Goal: Transaction & Acquisition: Obtain resource

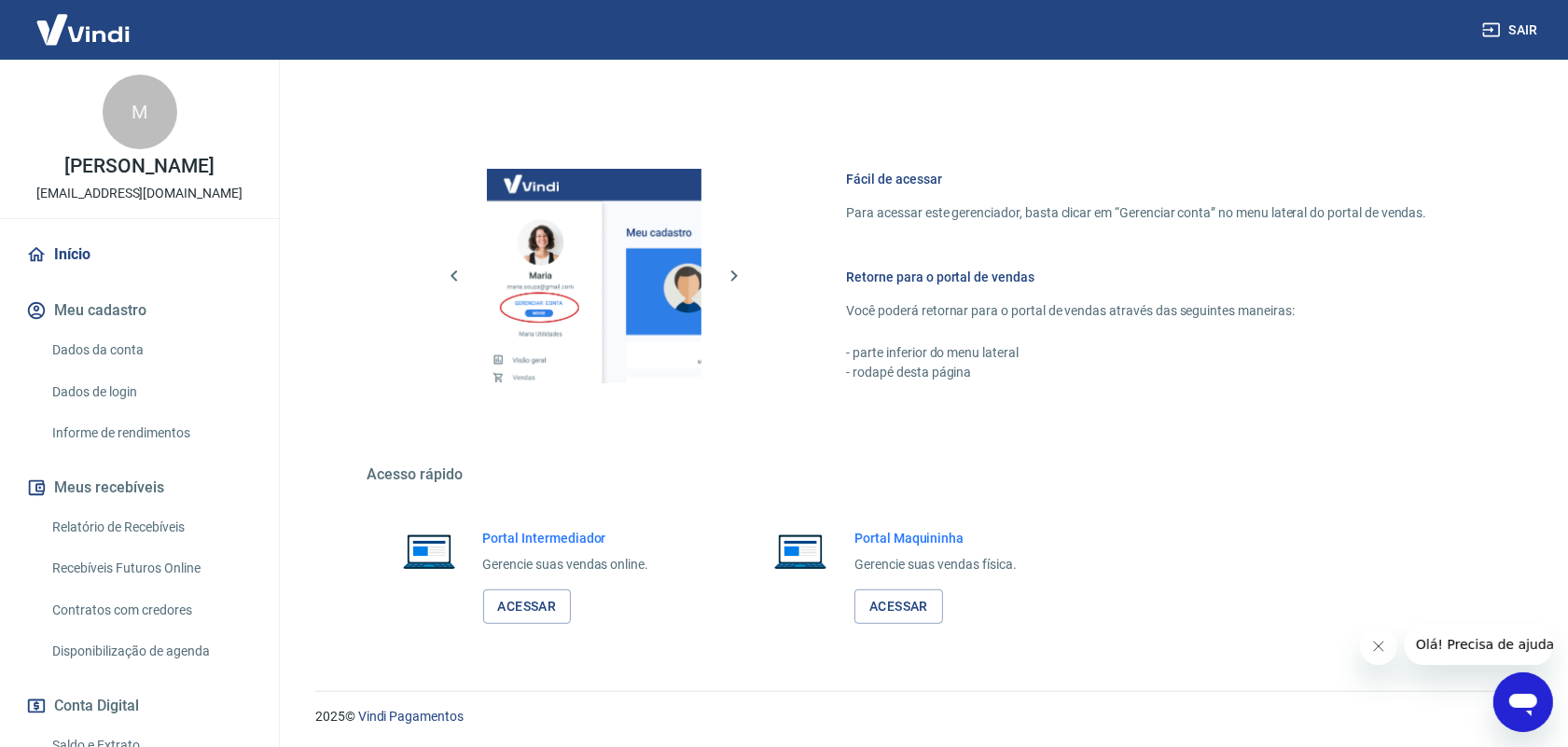
scroll to position [707, 0]
click at [566, 601] on link "Acessar" at bounding box center [527, 604] width 89 height 35
click at [105, 524] on link "Relatório de Recebíveis" at bounding box center [150, 528] width 212 height 38
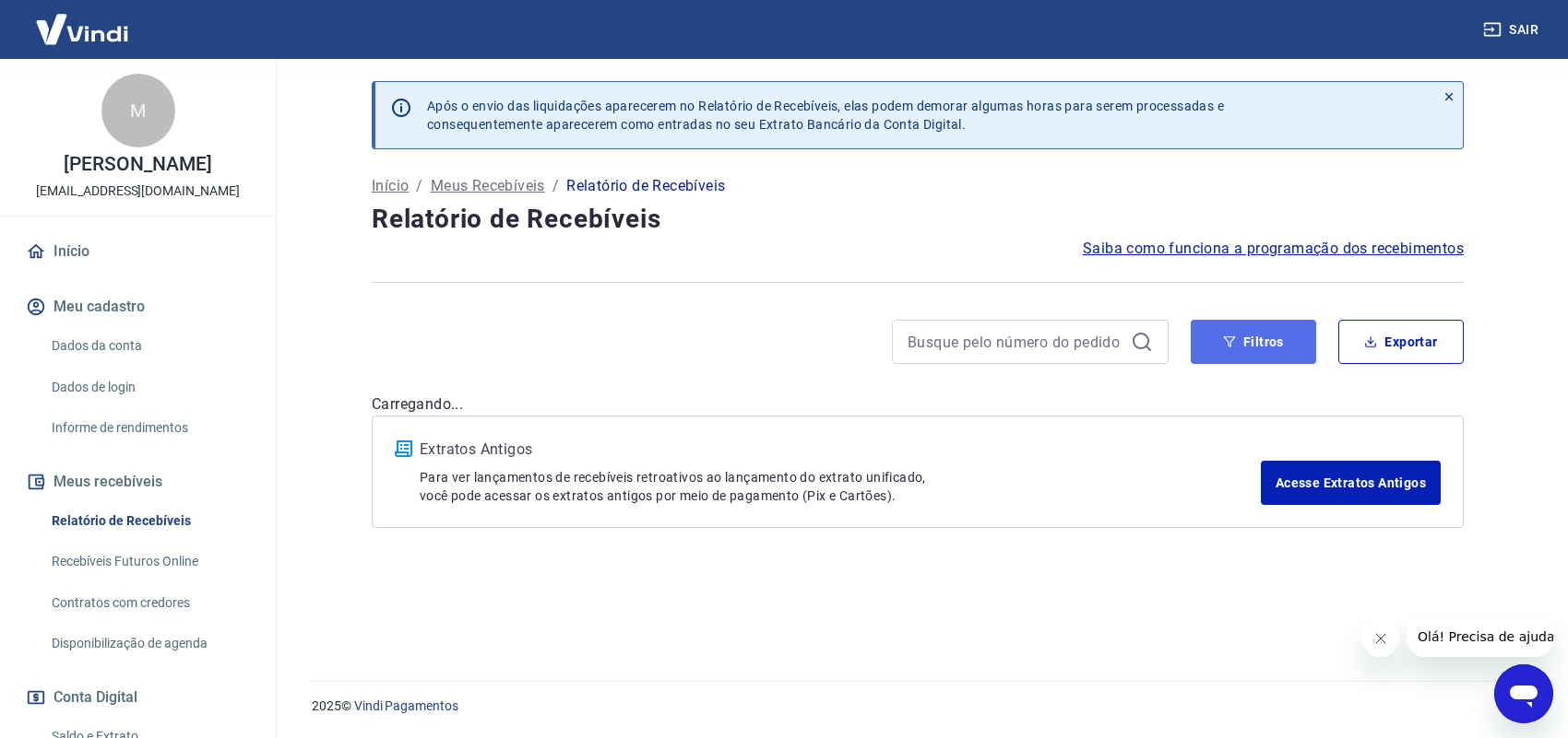
click at [1256, 349] on button "Filtros" at bounding box center [1253, 342] width 126 height 44
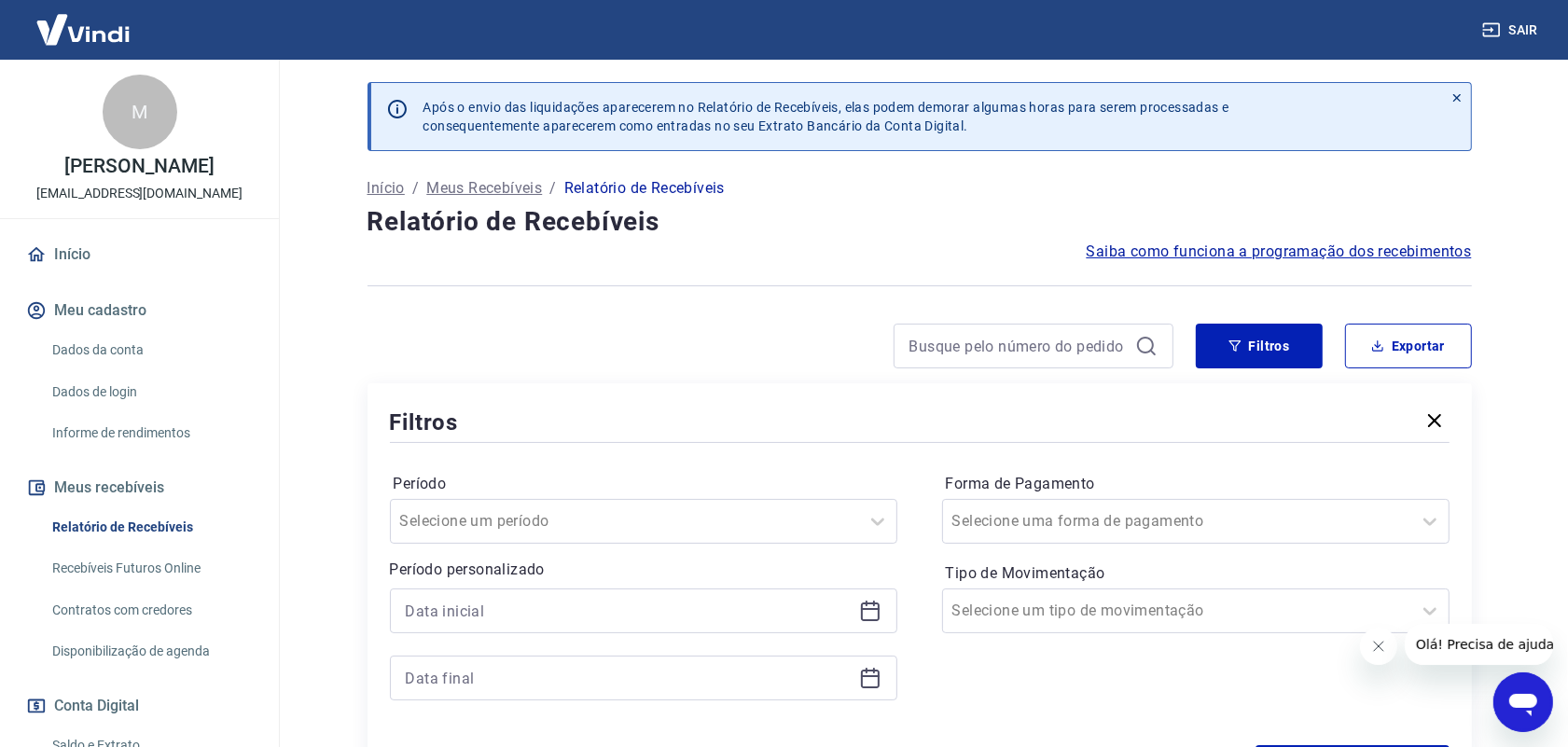
click at [872, 612] on icon at bounding box center [870, 611] width 22 height 22
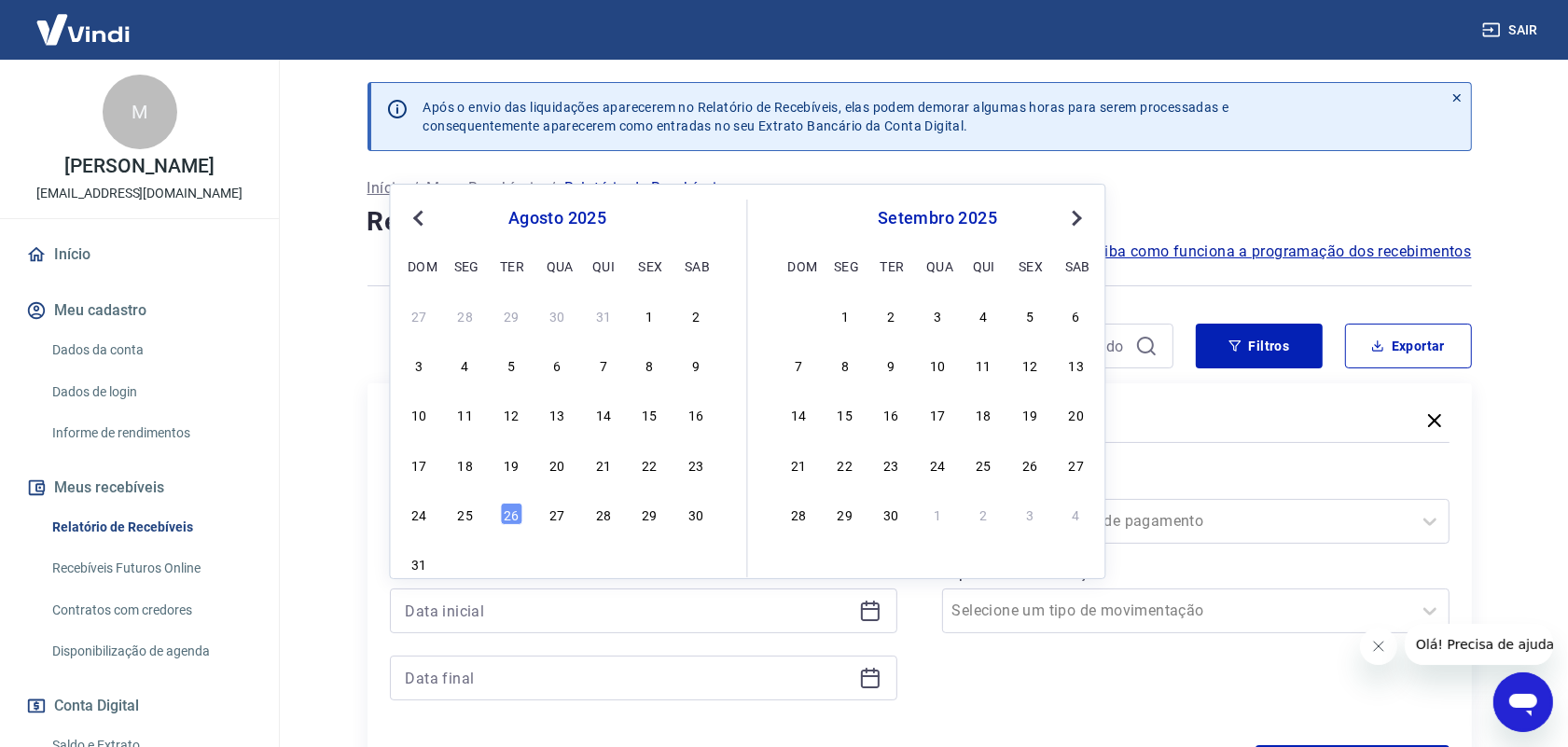
drag, startPoint x: 469, startPoint y: 520, endPoint x: 835, endPoint y: 622, distance: 379.9
click at [471, 520] on div "25" at bounding box center [466, 514] width 22 height 22
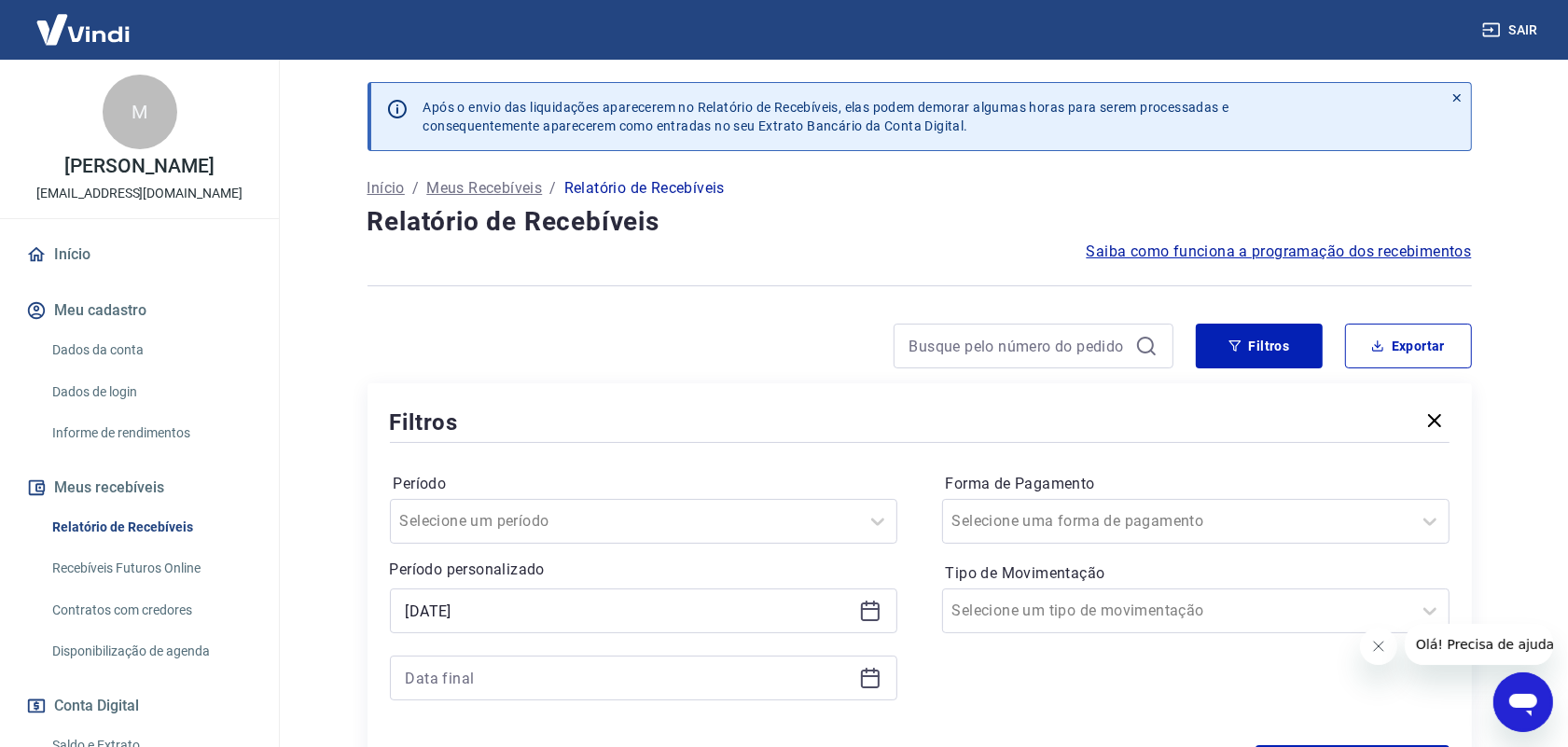
type input "[DATE]"
click at [873, 686] on icon at bounding box center [870, 678] width 22 height 22
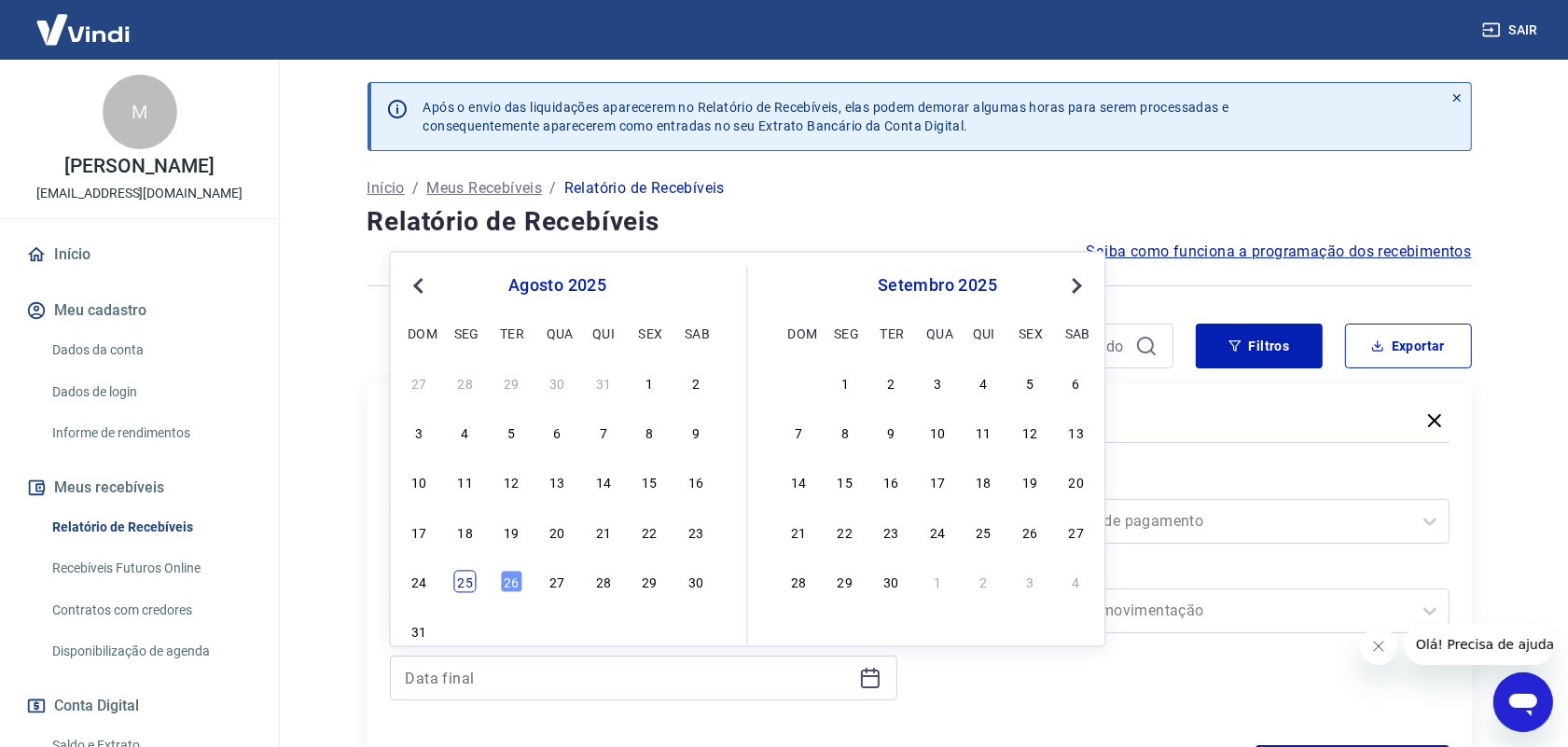
click at [469, 585] on div "25" at bounding box center [466, 582] width 22 height 22
type input "[DATE]"
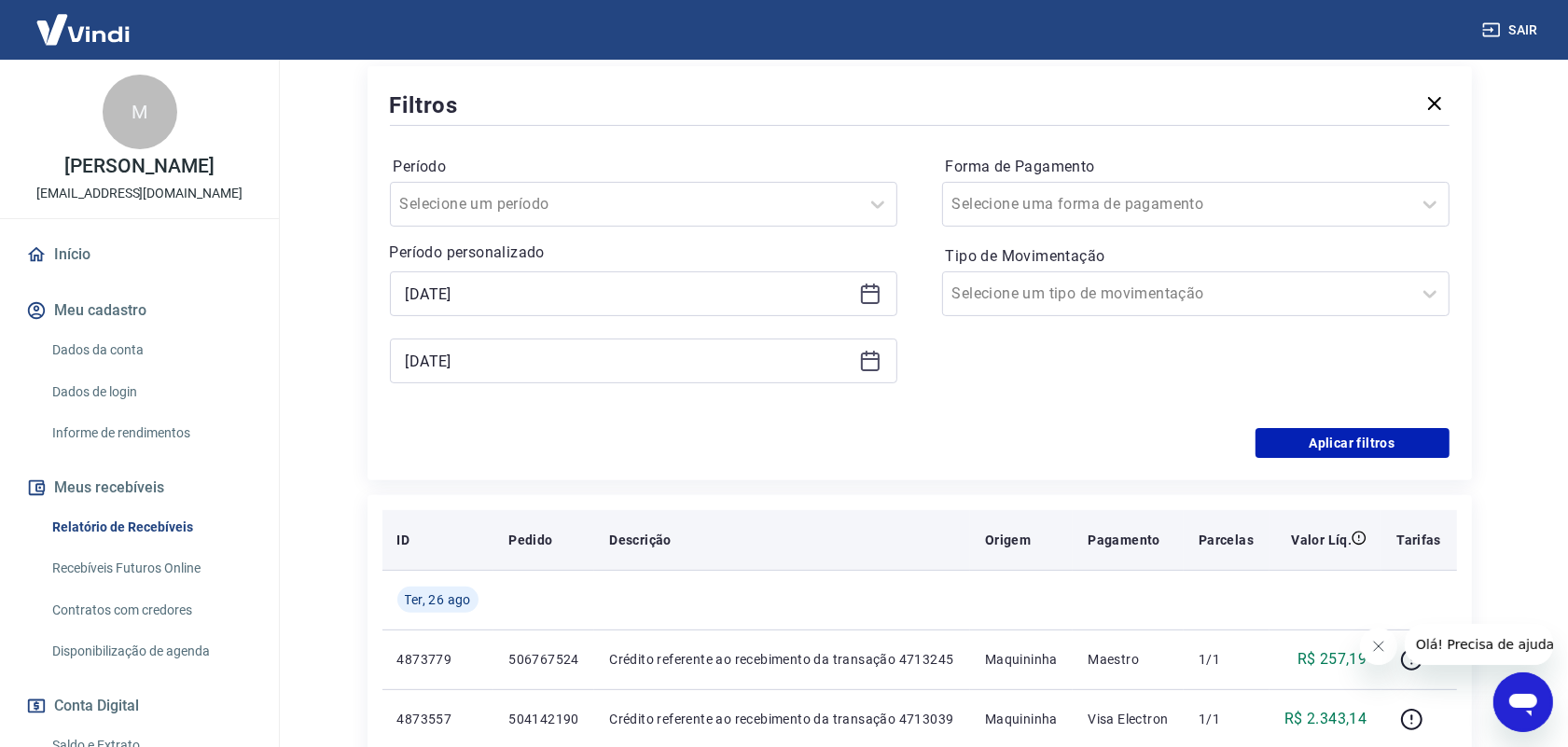
scroll to position [350, 0]
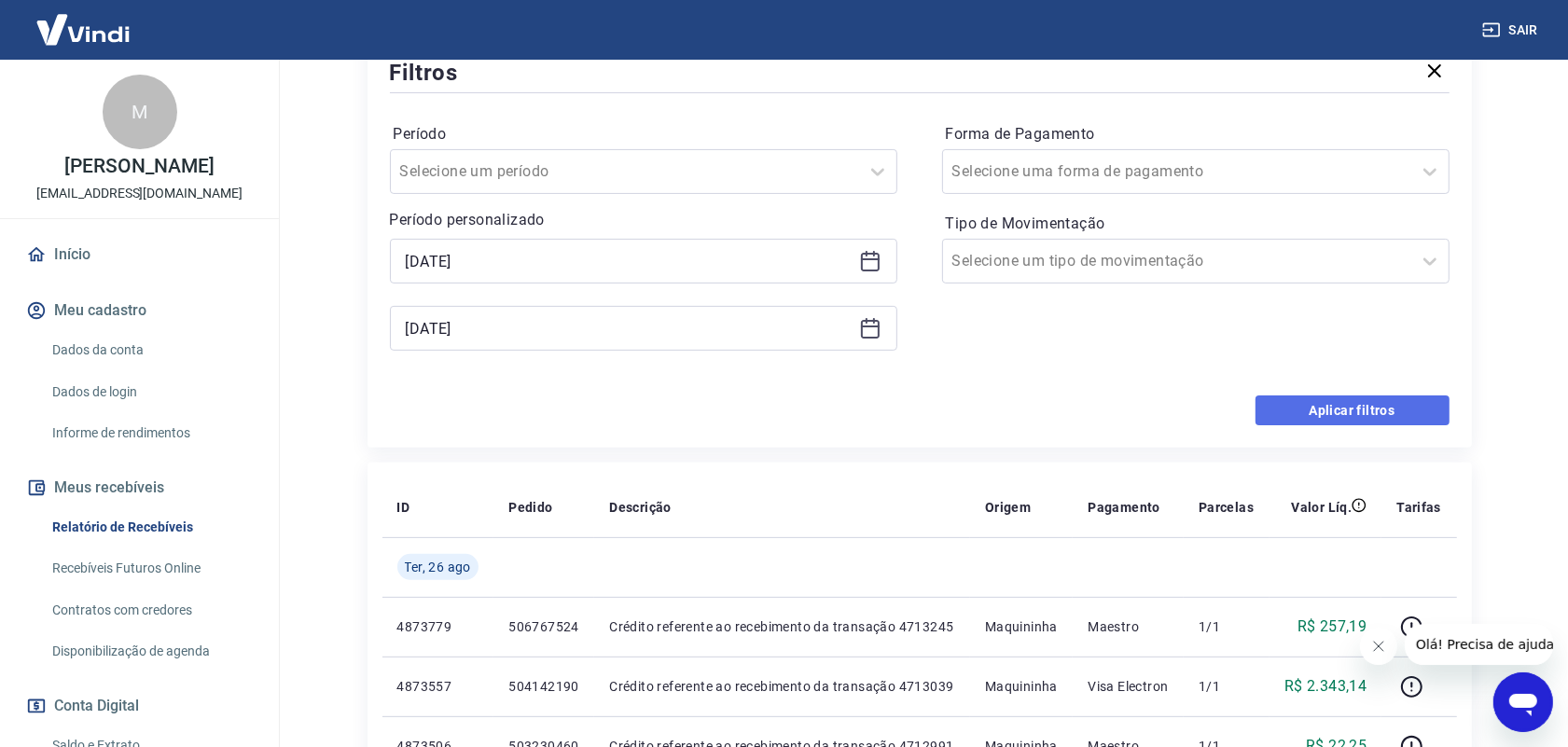
click at [1344, 409] on button "Aplicar filtros" at bounding box center [1352, 411] width 194 height 30
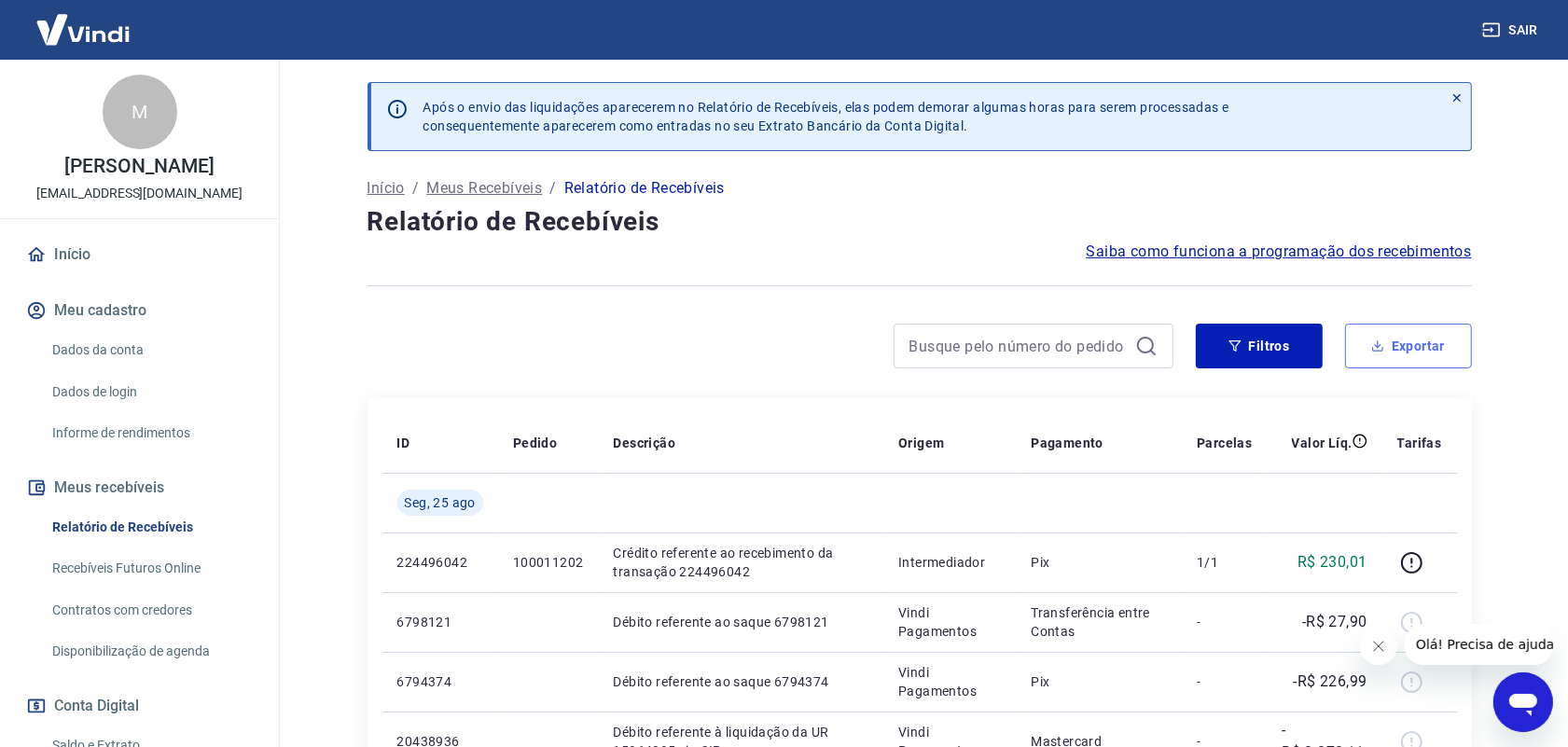
click at [1396, 355] on button "Exportar" at bounding box center [1408, 346] width 127 height 45
type input "[DATE]"
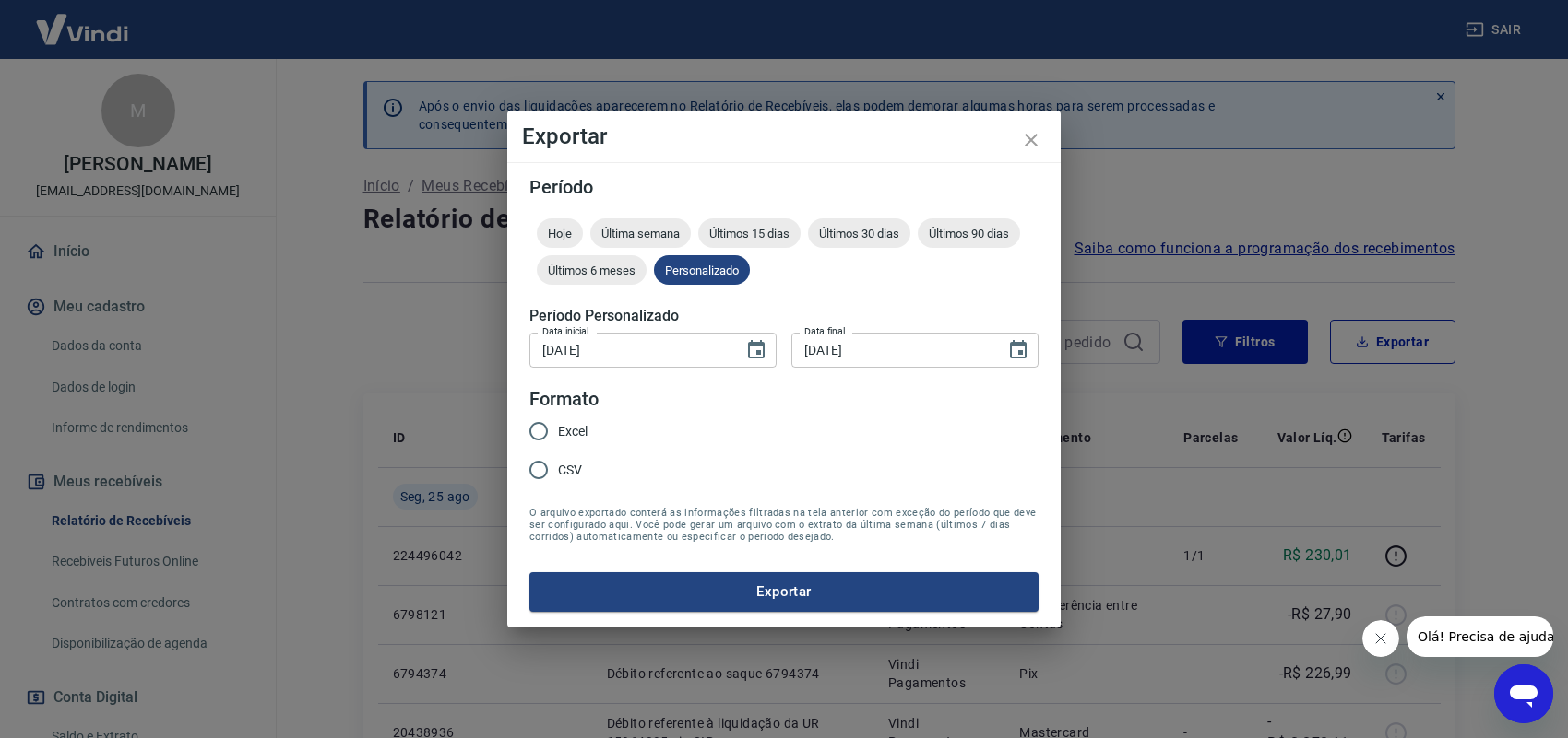
click at [538, 427] on input "Excel" at bounding box center [539, 432] width 39 height 39
radio input "true"
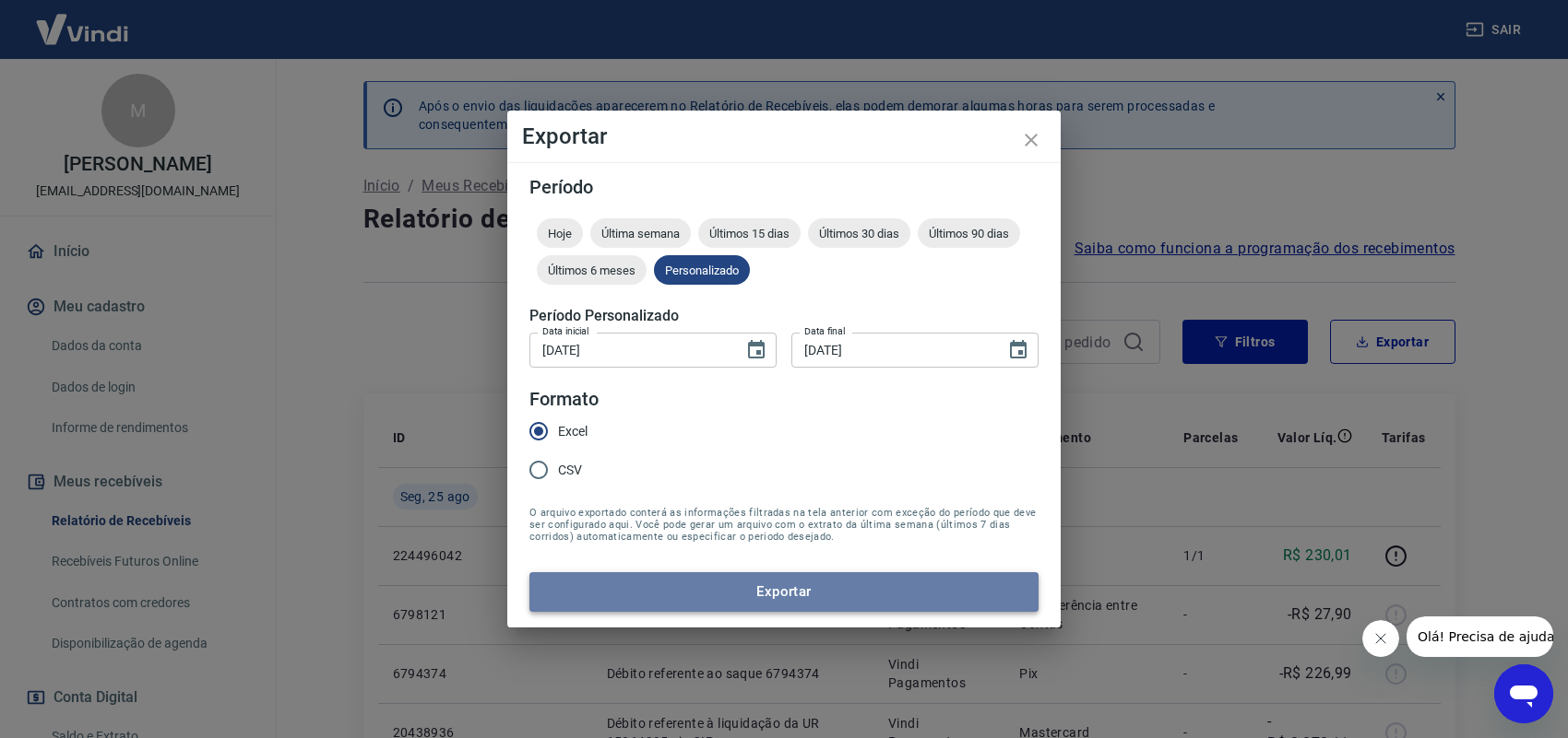
click at [655, 580] on button "Exportar" at bounding box center [784, 591] width 509 height 39
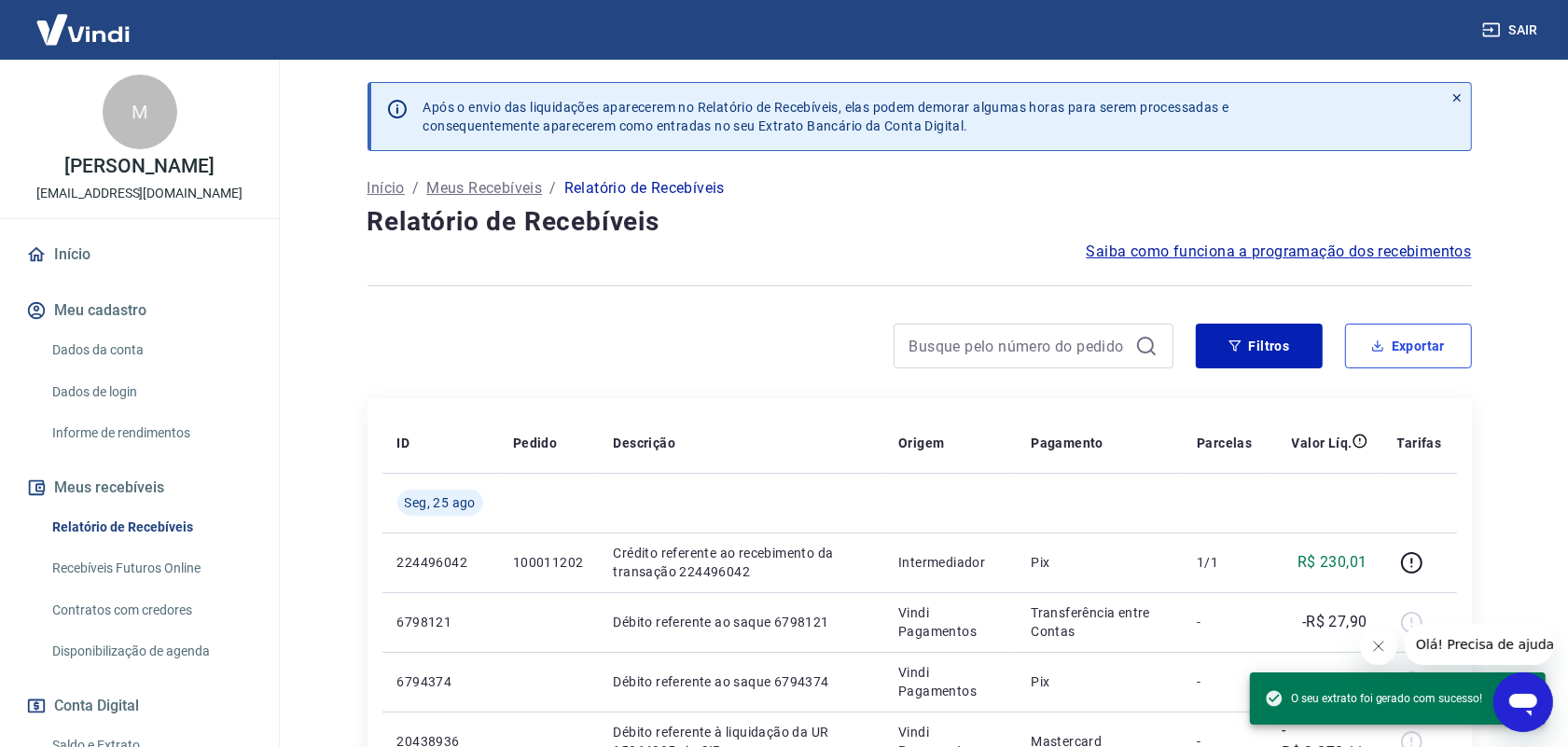
scroll to position [117, 0]
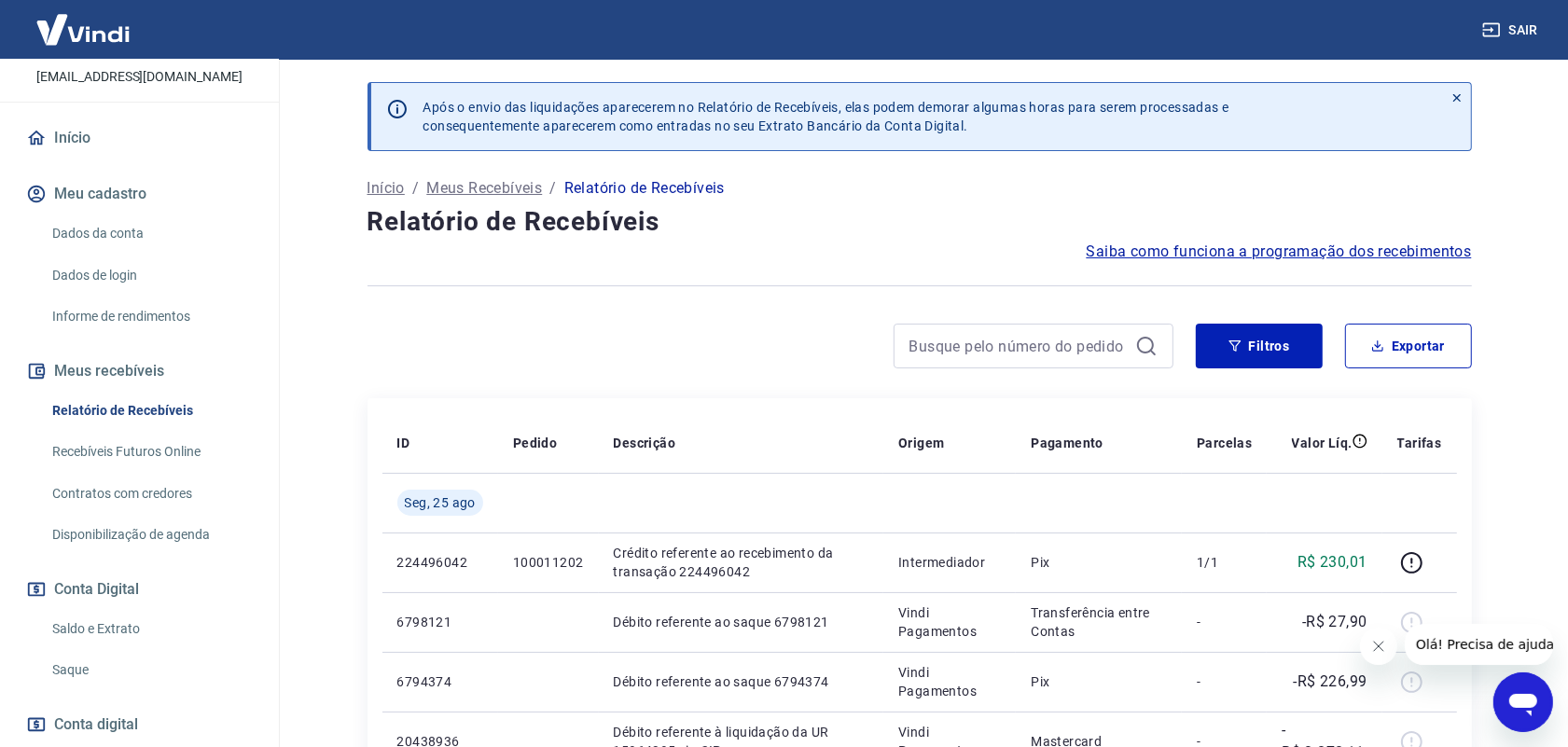
click at [91, 663] on link "Saque" at bounding box center [150, 669] width 212 height 38
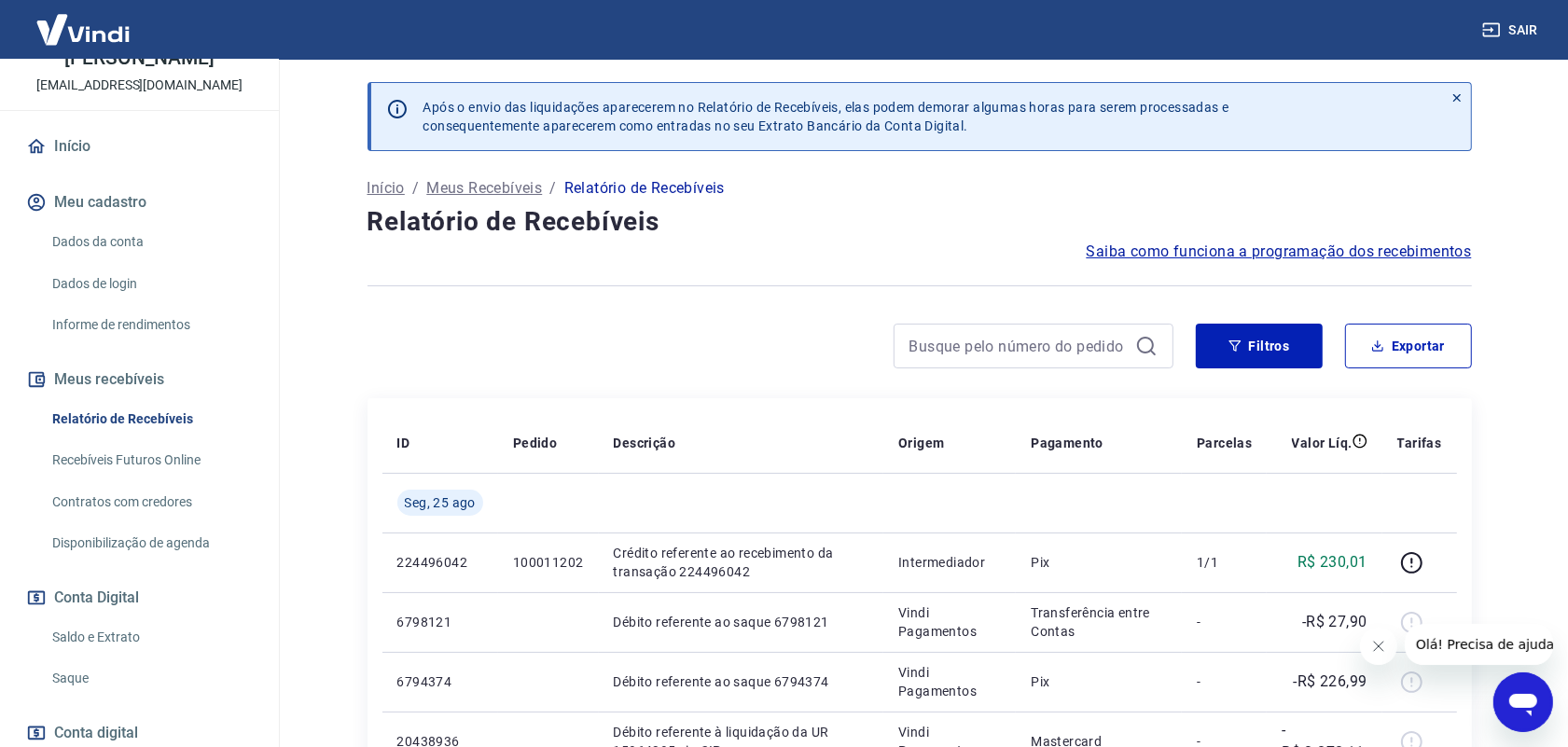
click at [61, 35] on img at bounding box center [83, 29] width 121 height 57
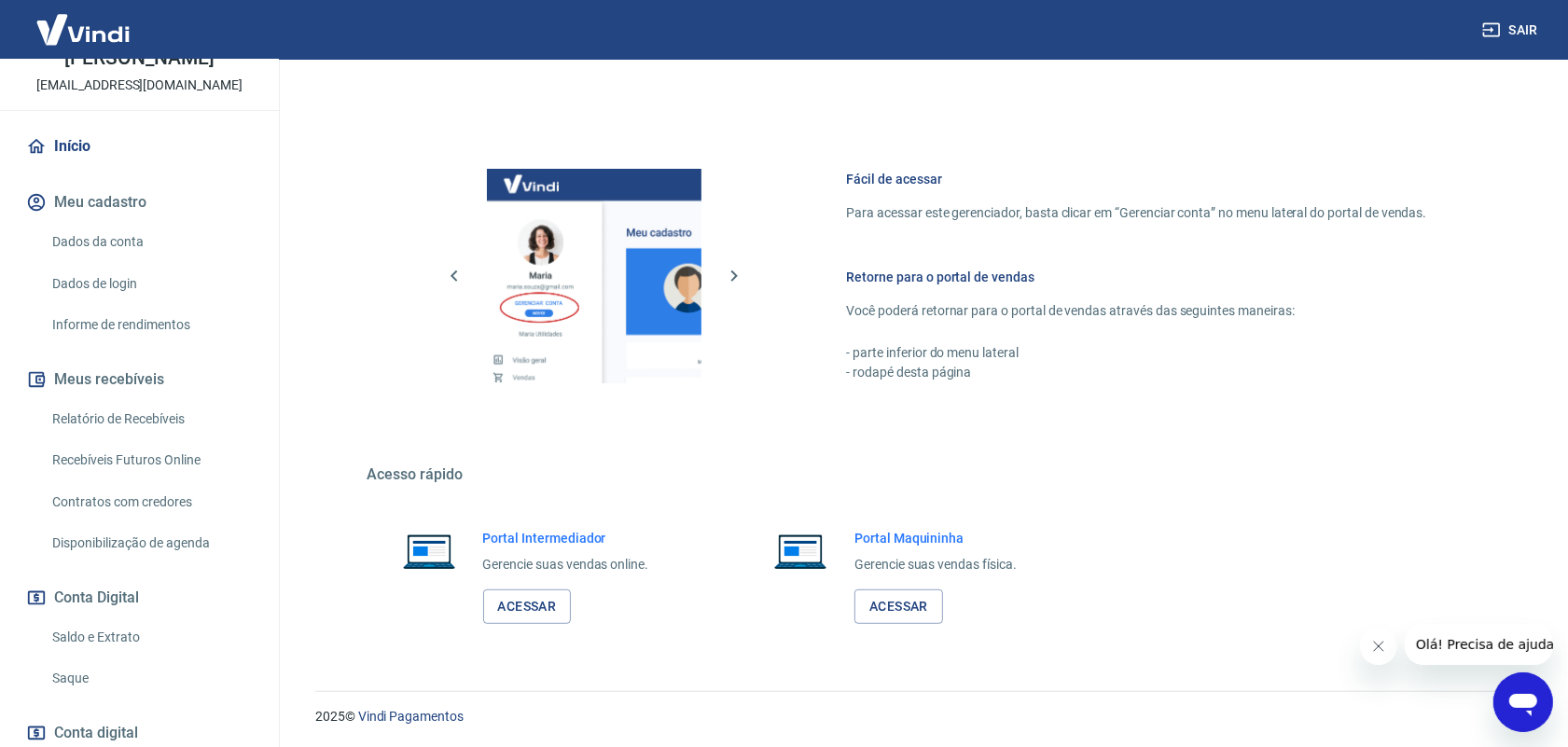
scroll to position [707, 0]
click at [525, 608] on link "Acessar" at bounding box center [527, 604] width 89 height 35
